Goal: Find specific page/section: Find specific page/section

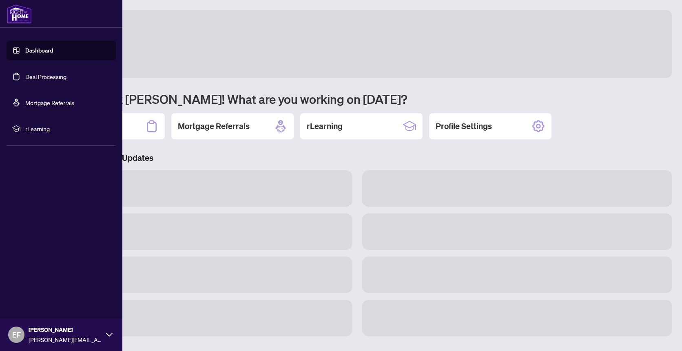
click at [30, 77] on link "Deal Processing" at bounding box center [45, 76] width 41 height 7
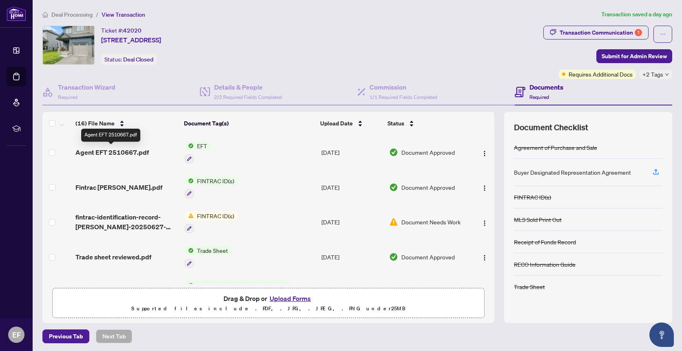
click at [141, 150] on span "Agent EFT 2510667.pdf" at bounding box center [111, 153] width 73 height 10
